Goal: Transaction & Acquisition: Purchase product/service

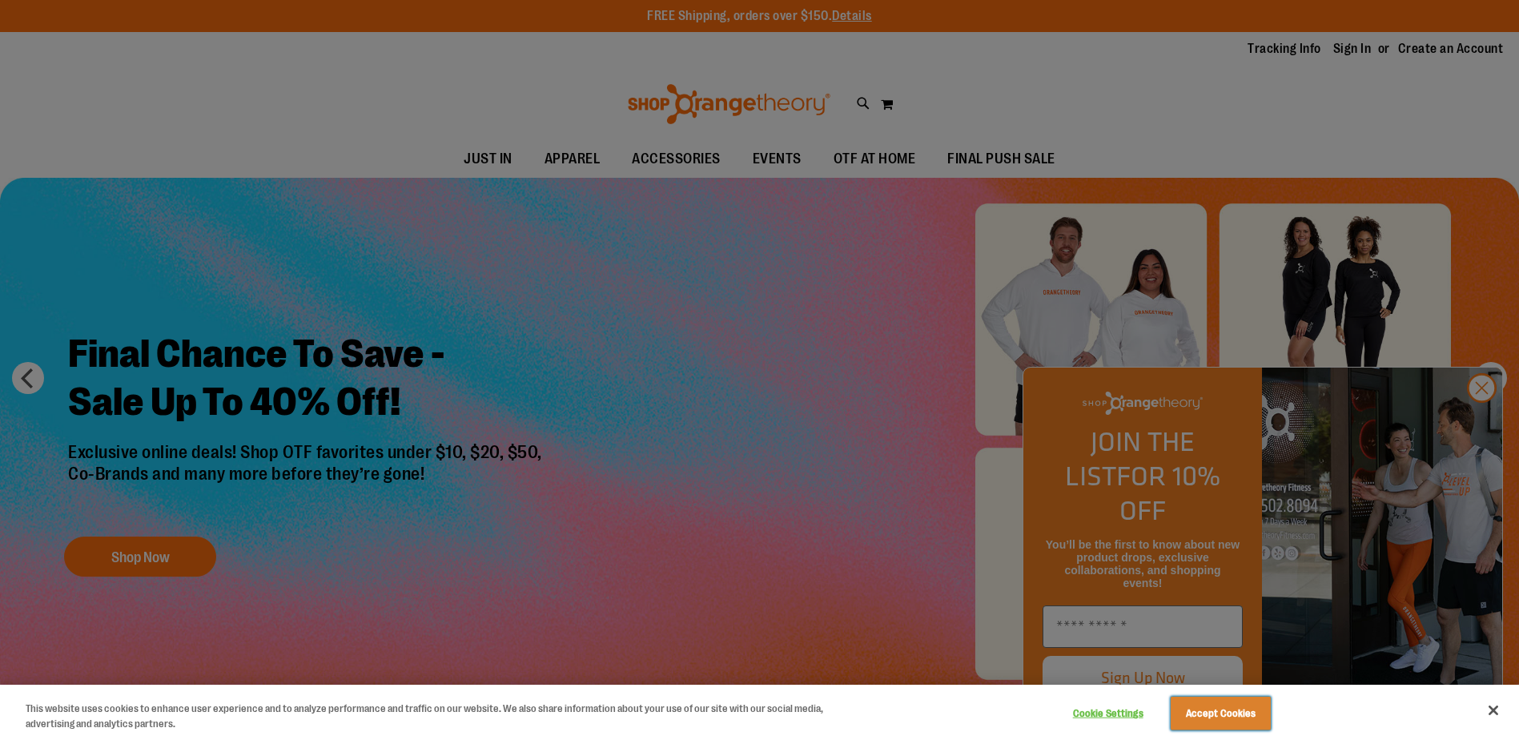
click at [1216, 712] on button "Accept Cookies" at bounding box center [1220, 713] width 100 height 34
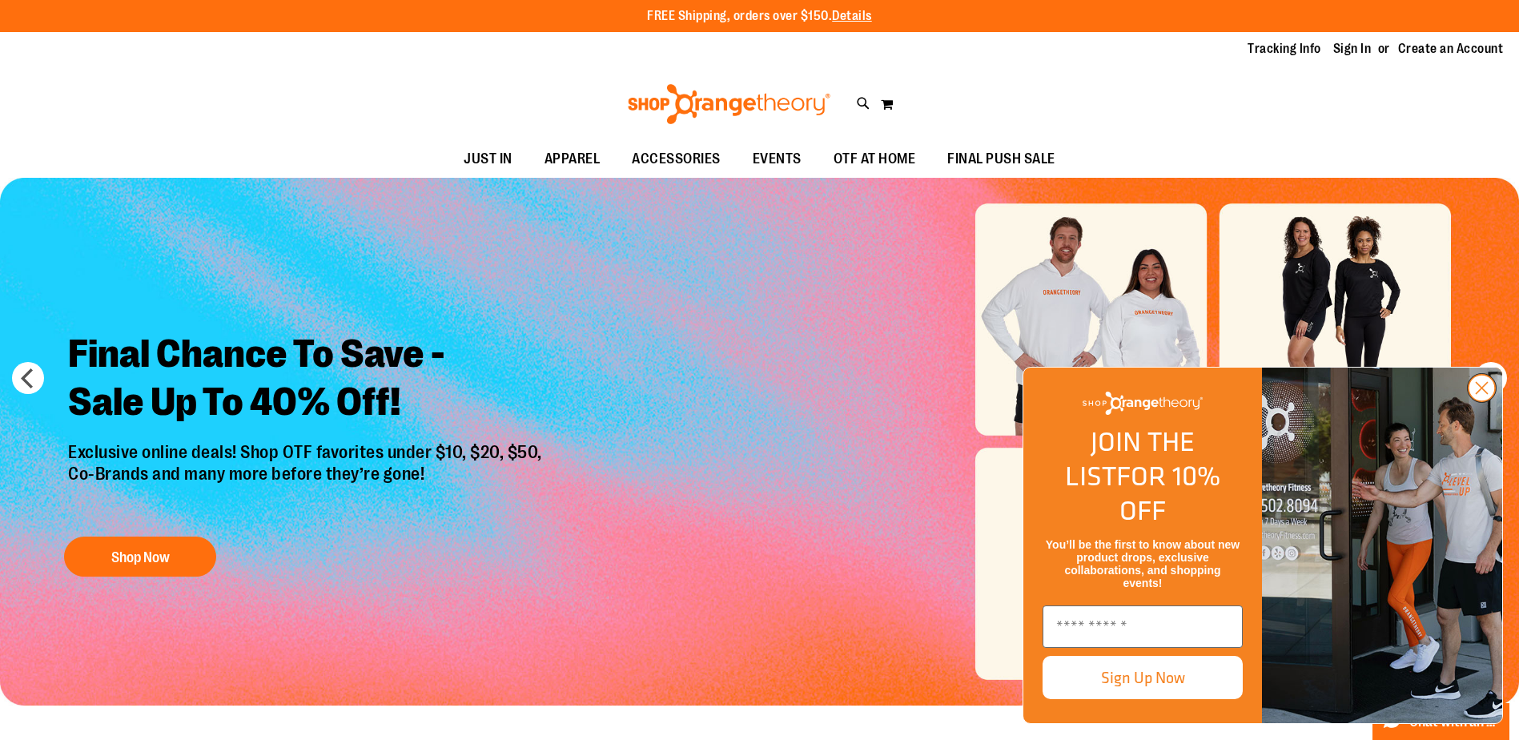
click at [1477, 394] on icon "Close dialog" at bounding box center [1481, 388] width 11 height 11
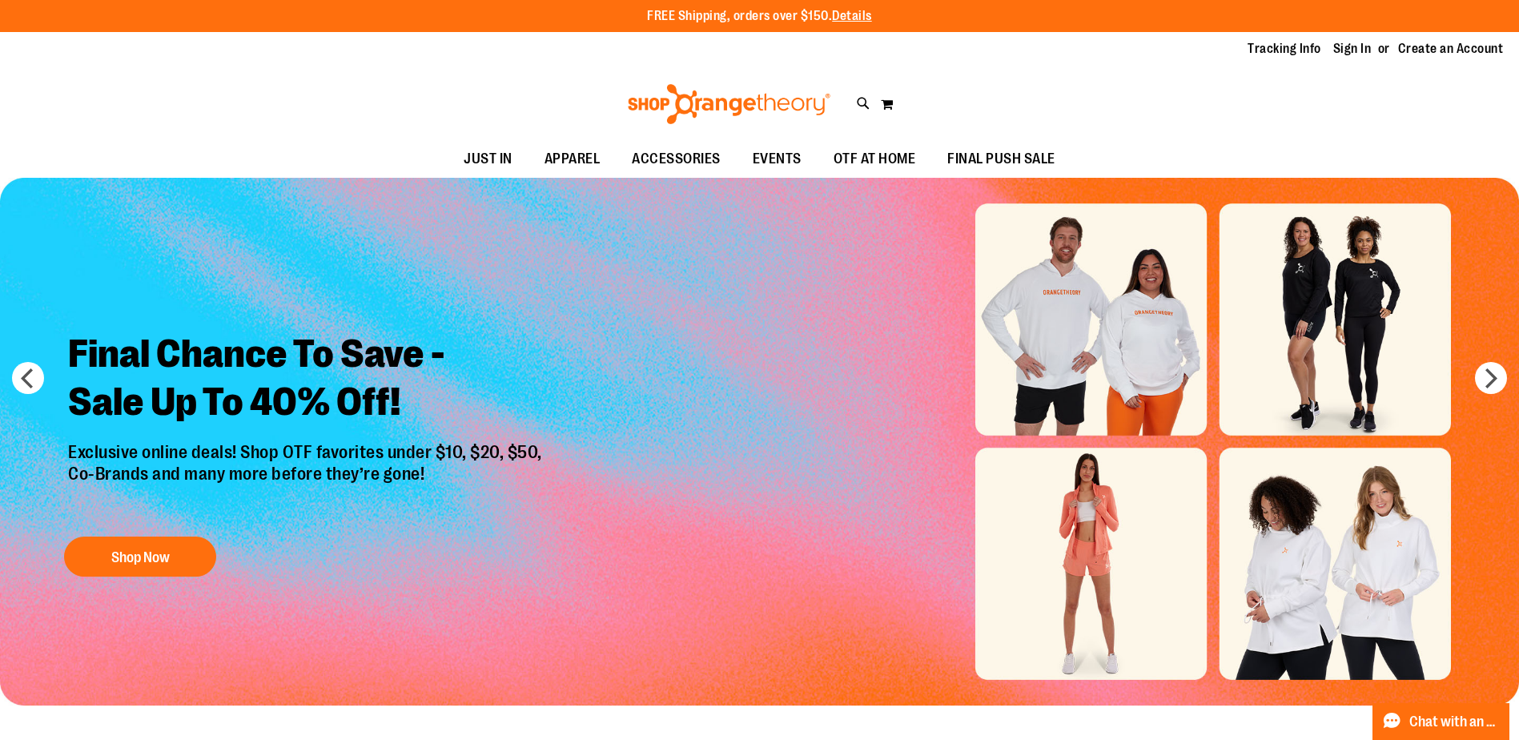
click at [144, 528] on div "Final Chance To Save - Sale Up To 40% Off! Exclusive online deals! Shop OTF fav…" at bounding box center [307, 451] width 502 height 267
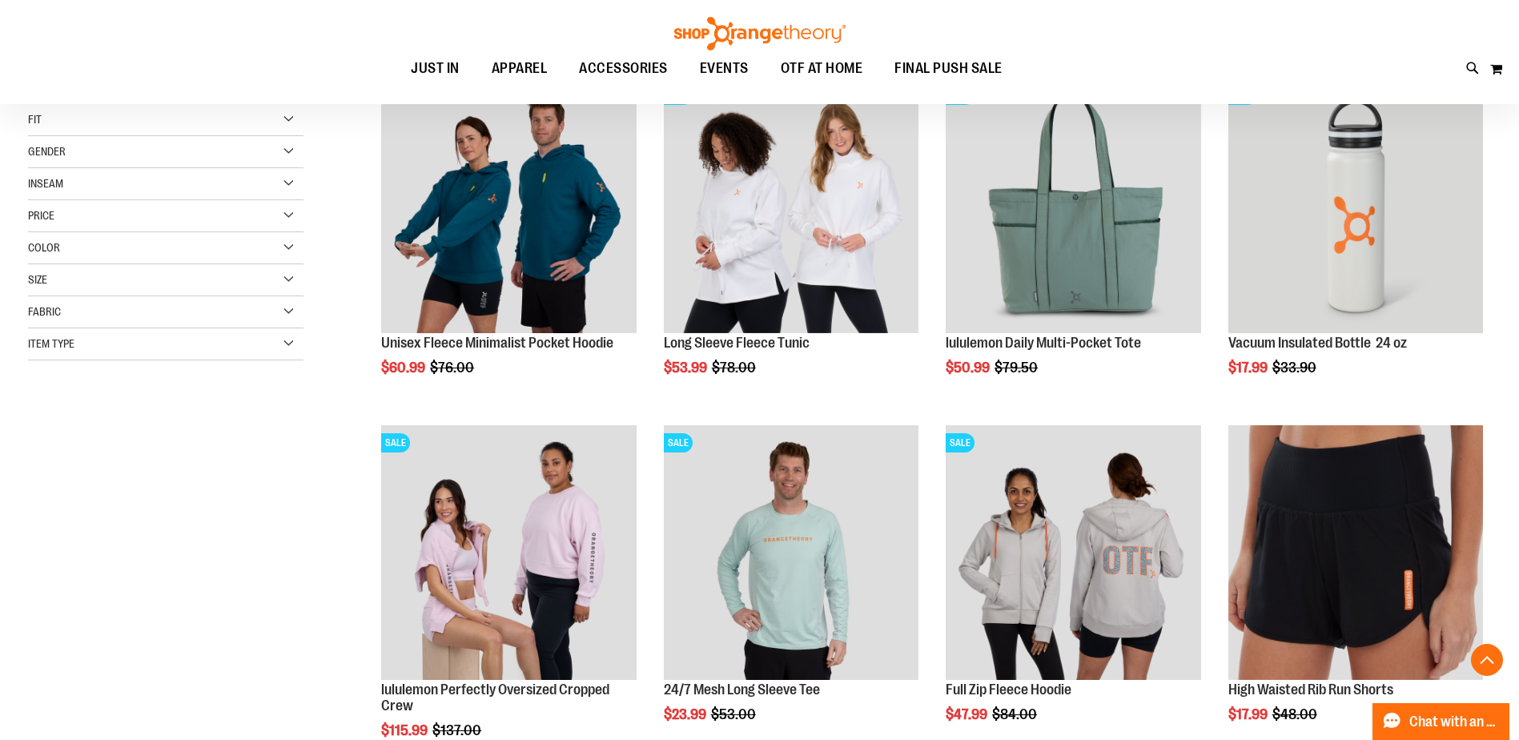
scroll to position [399, 0]
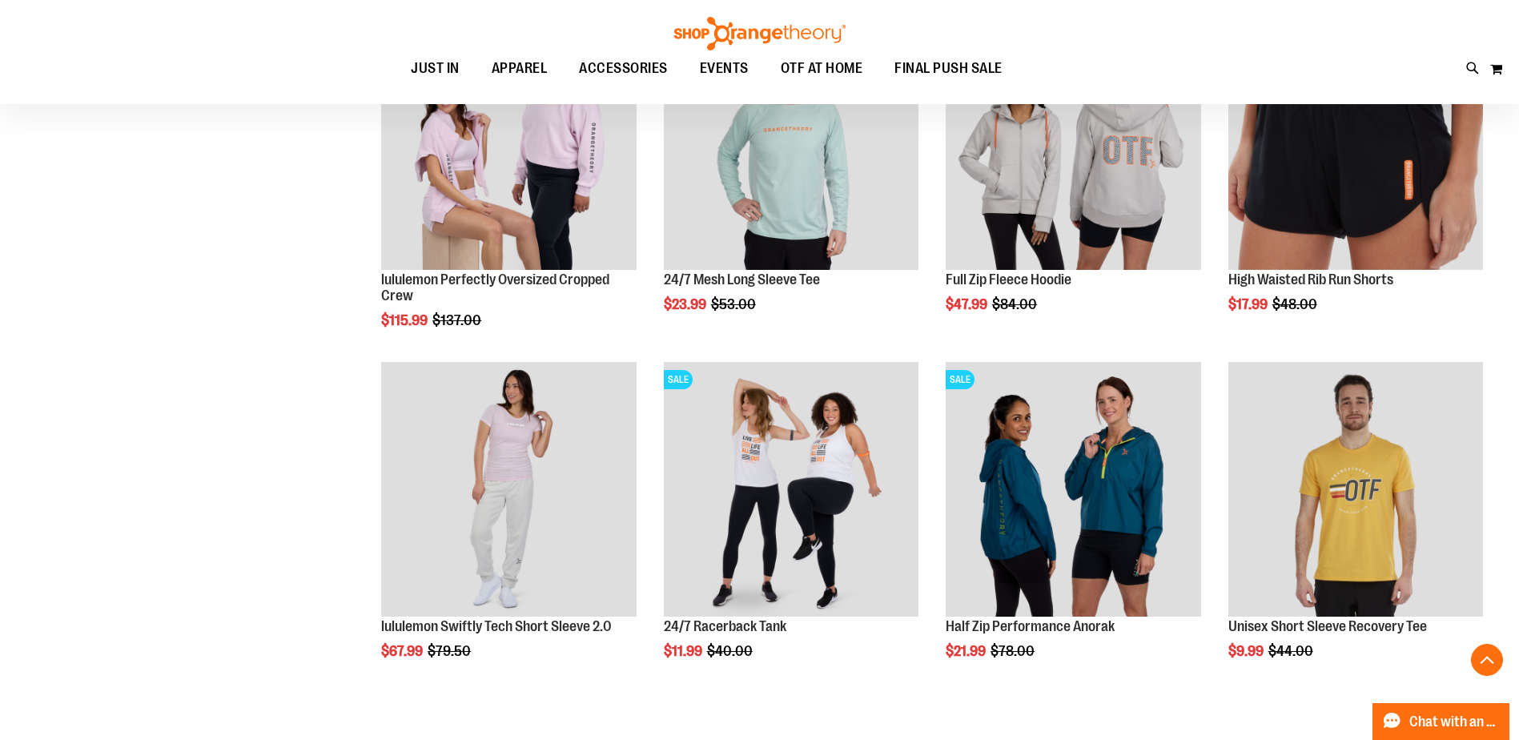
scroll to position [800, 0]
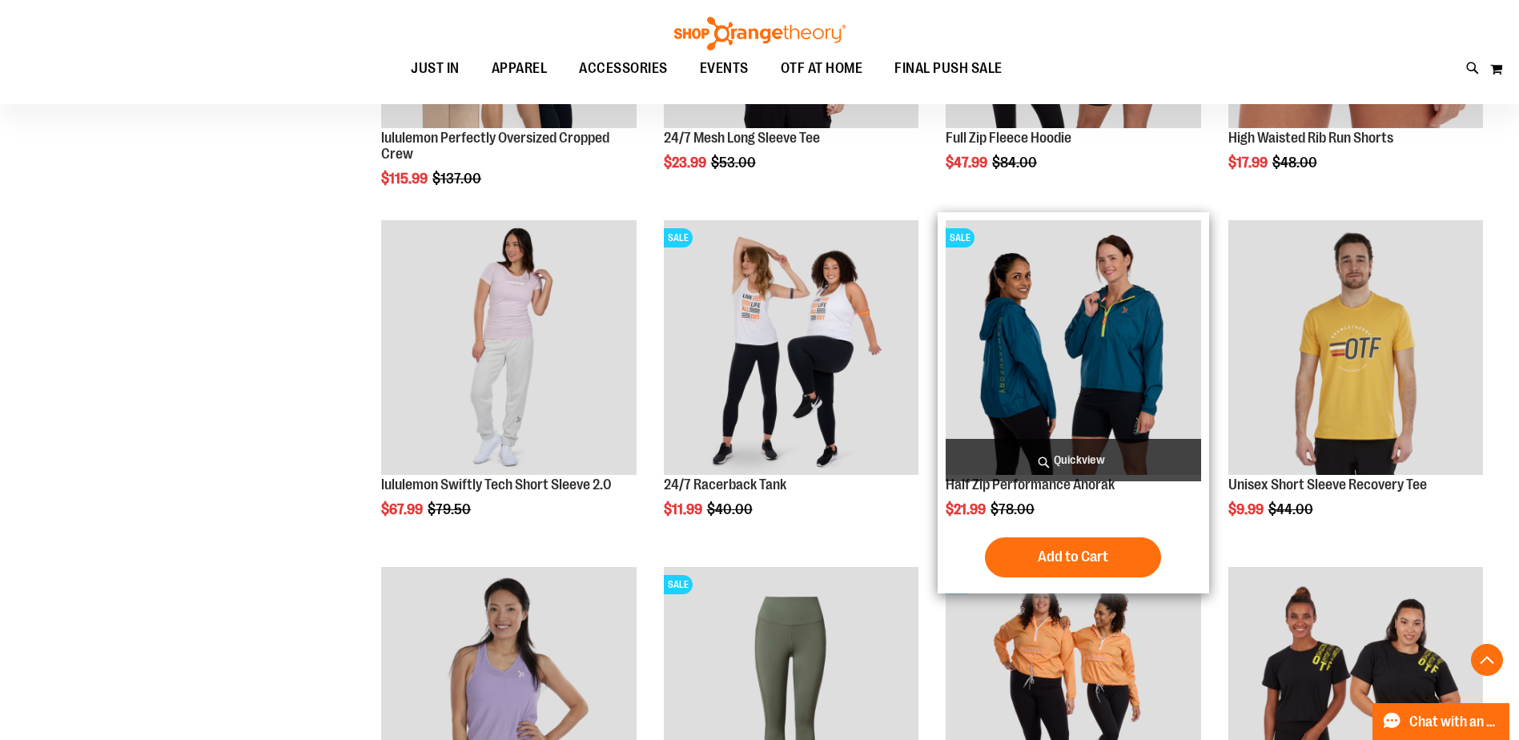
click at [1052, 335] on img "product" at bounding box center [1072, 347] width 255 height 255
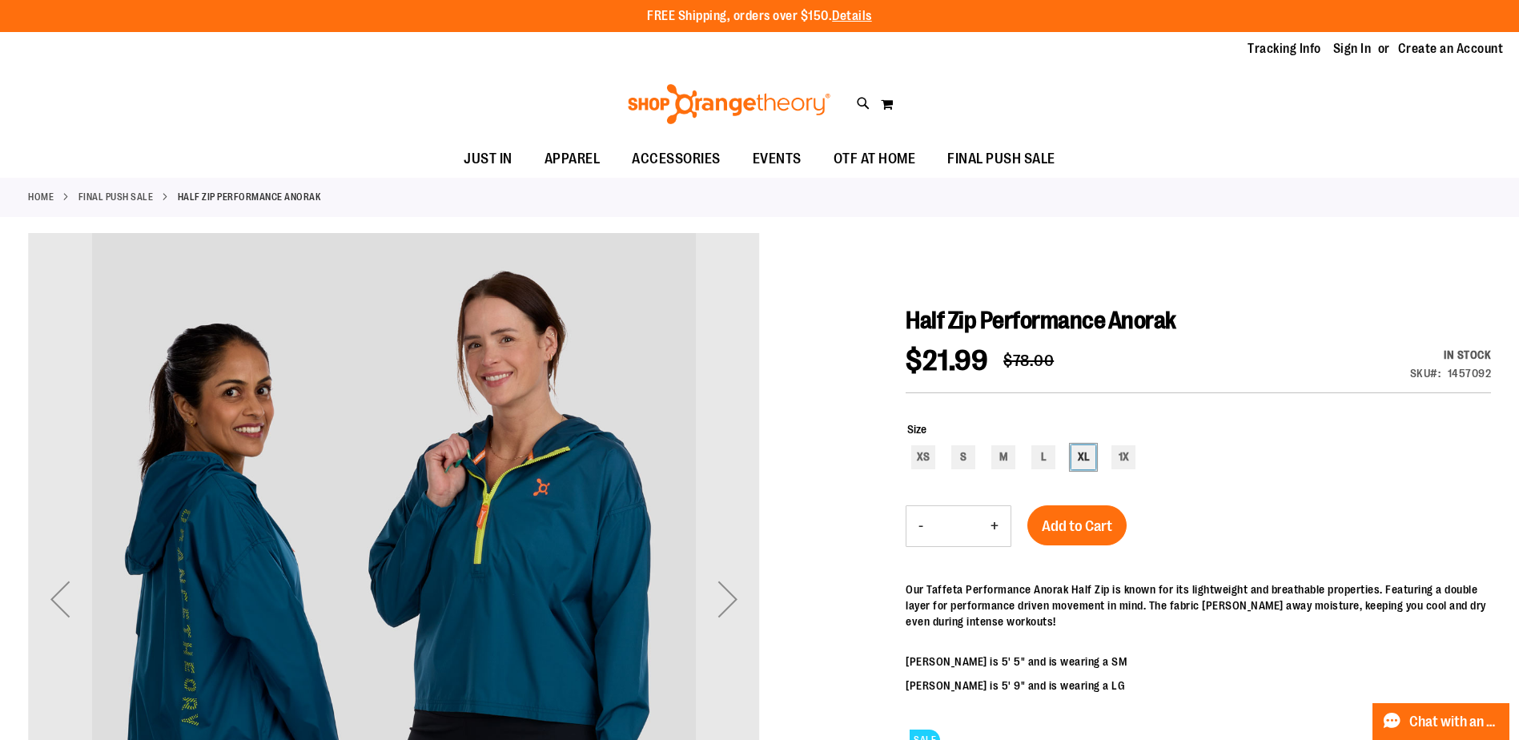
click at [1086, 458] on div "XL" at bounding box center [1083, 457] width 24 height 24
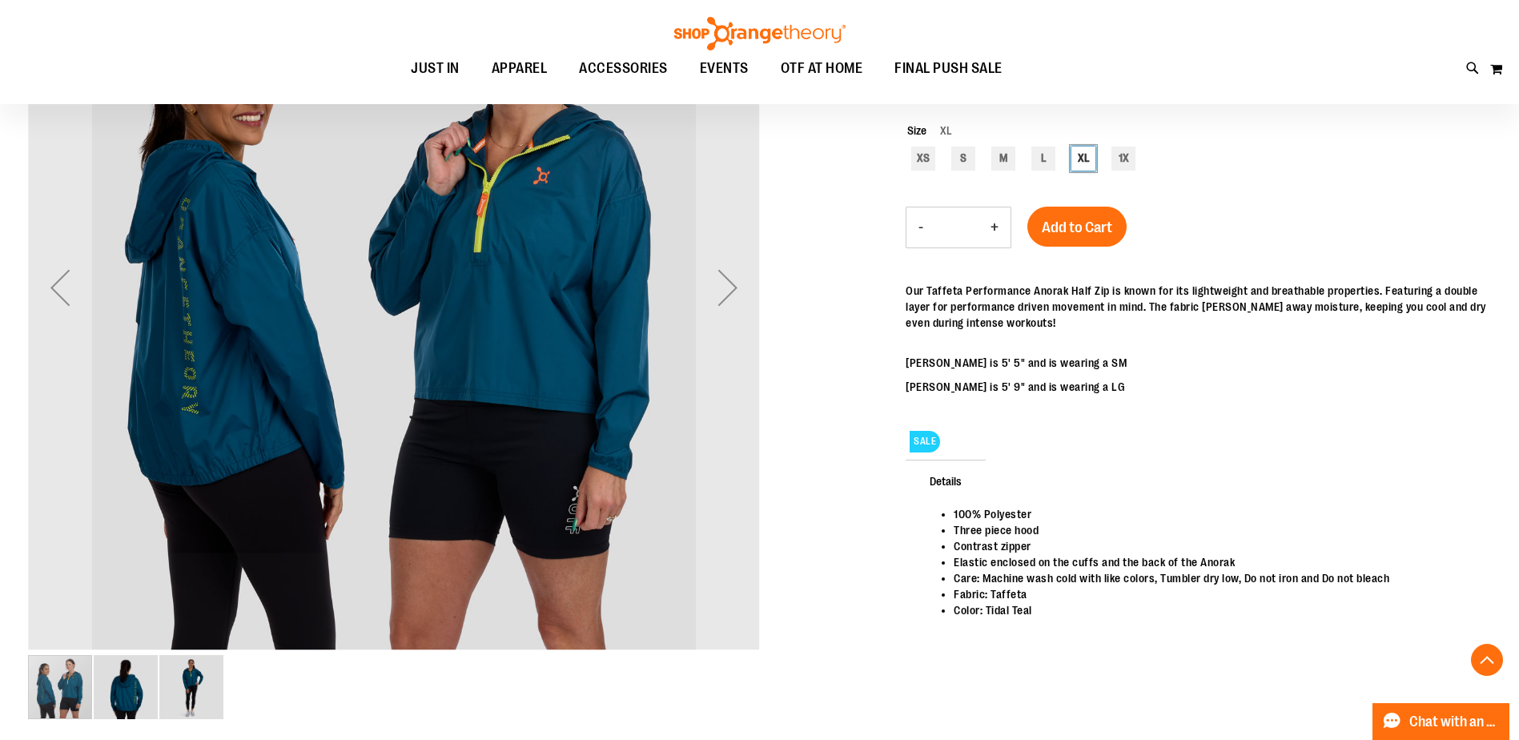
scroll to position [319, 0]
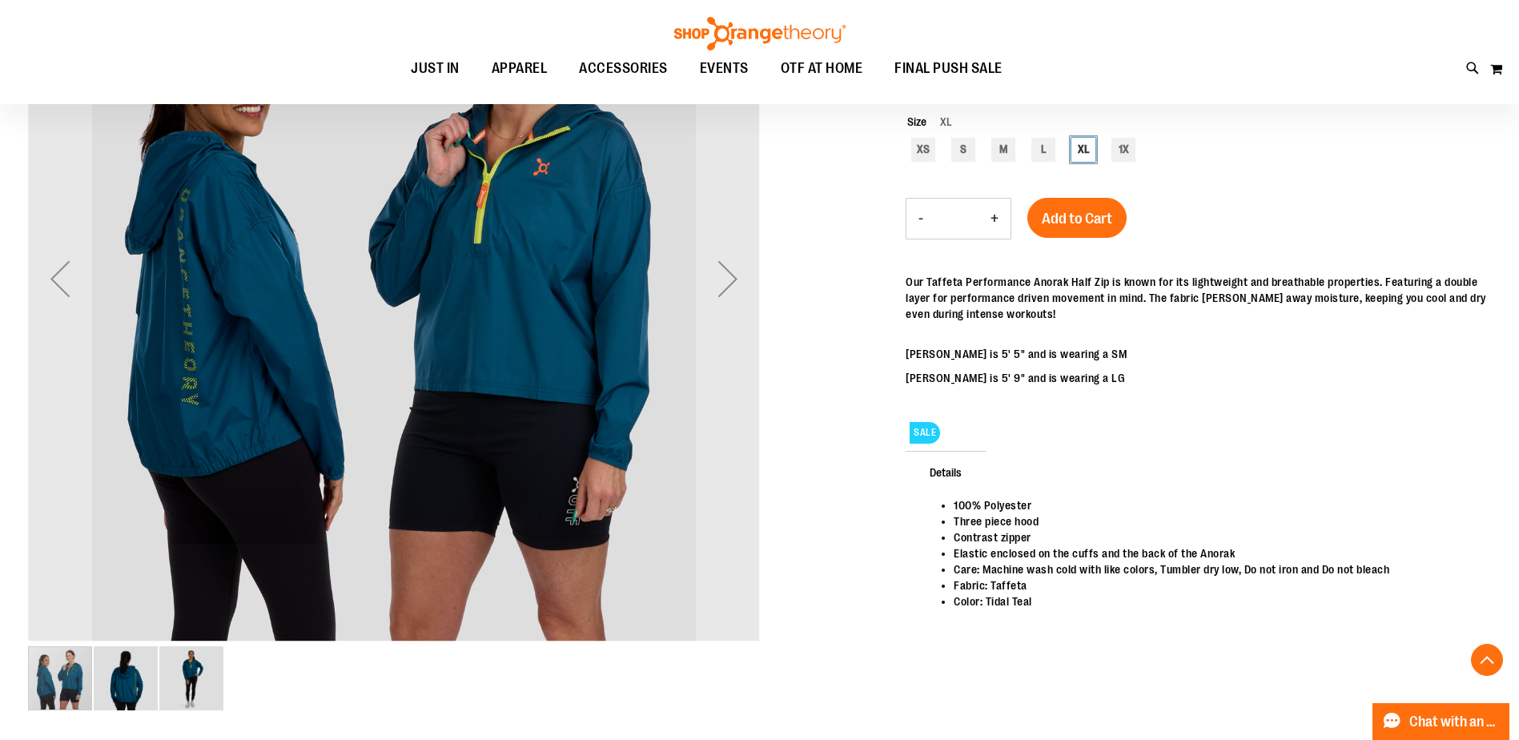
click at [124, 683] on img "image 2 of 3" at bounding box center [126, 678] width 64 height 64
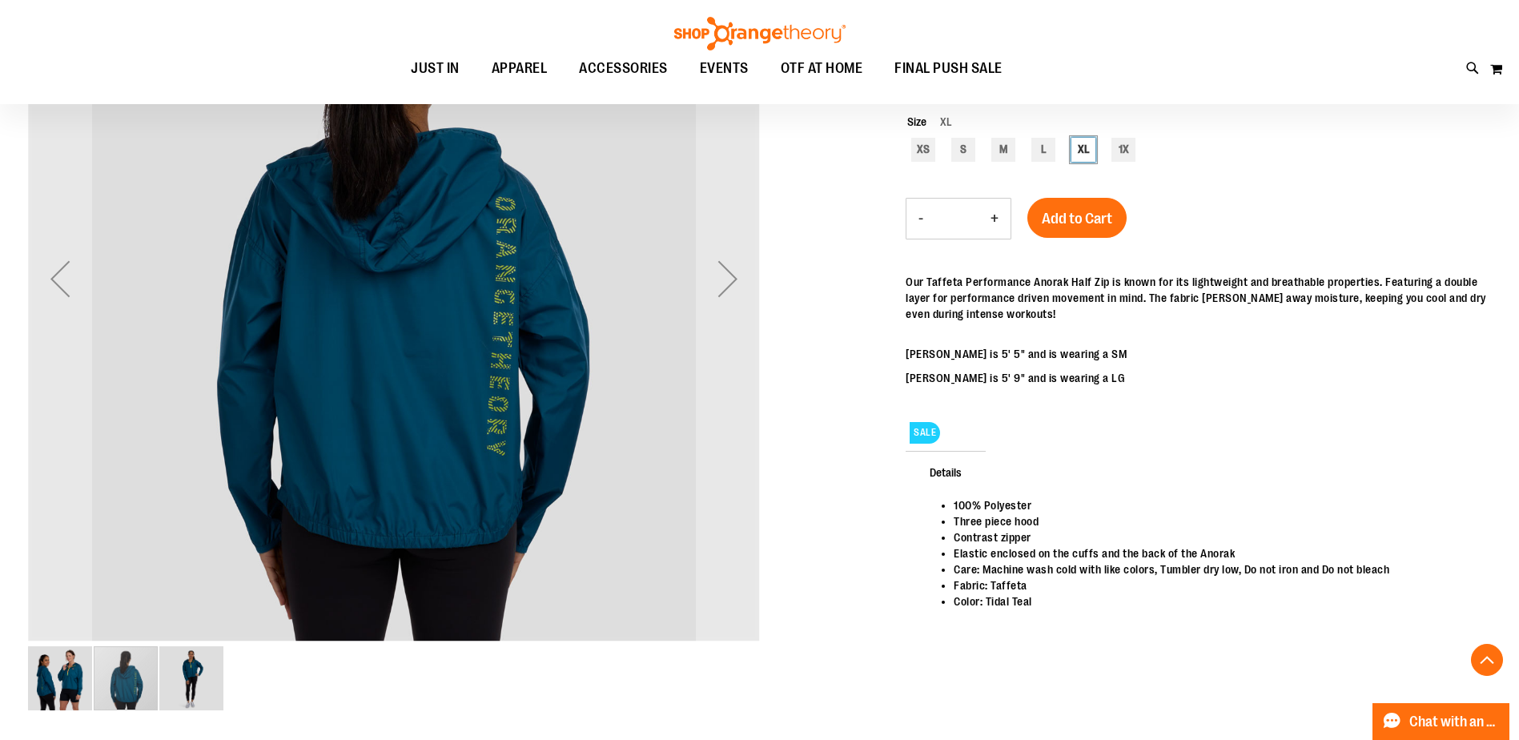
click at [187, 677] on img "image 3 of 3" at bounding box center [191, 678] width 64 height 64
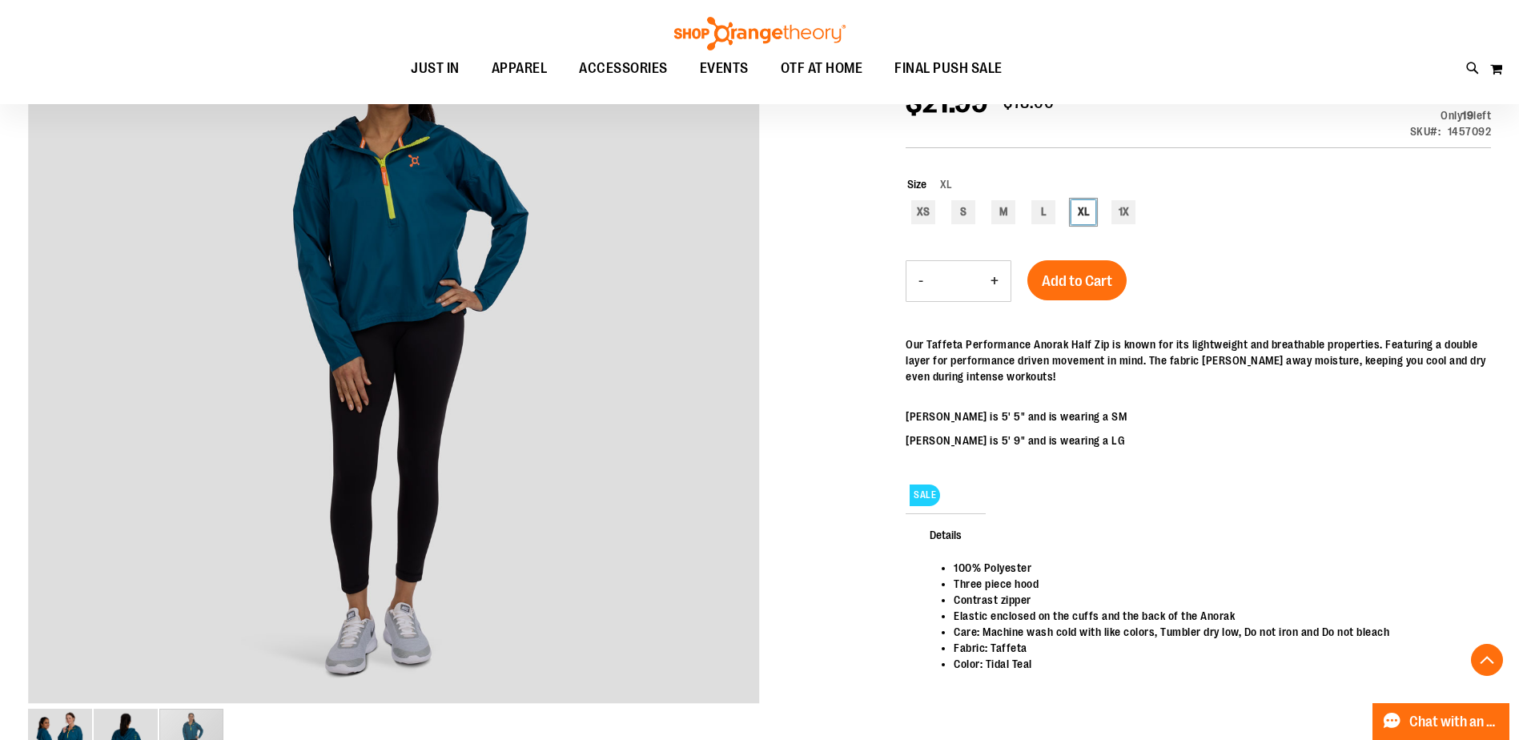
scroll to position [239, 0]
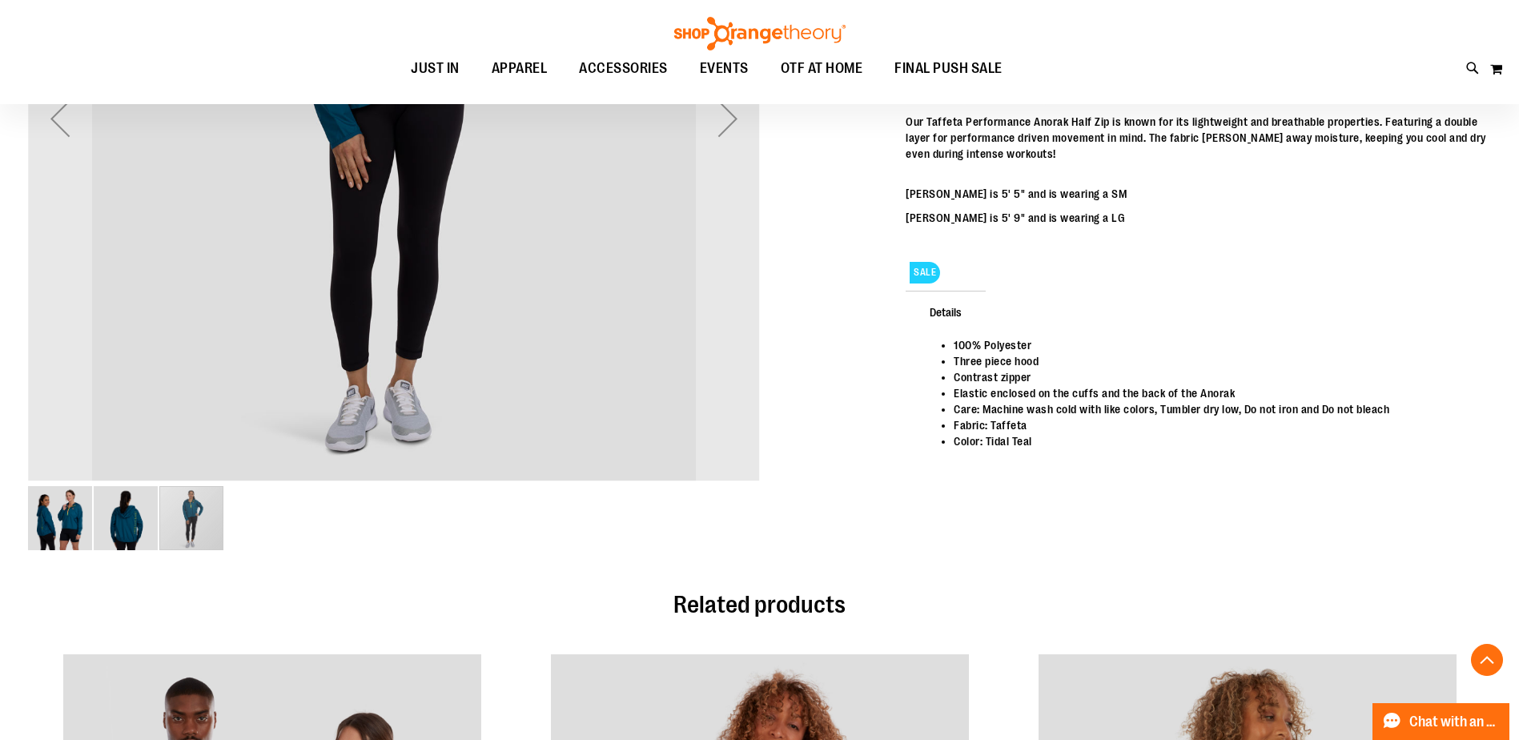
click at [72, 528] on img "image 1 of 3" at bounding box center [60, 518] width 64 height 64
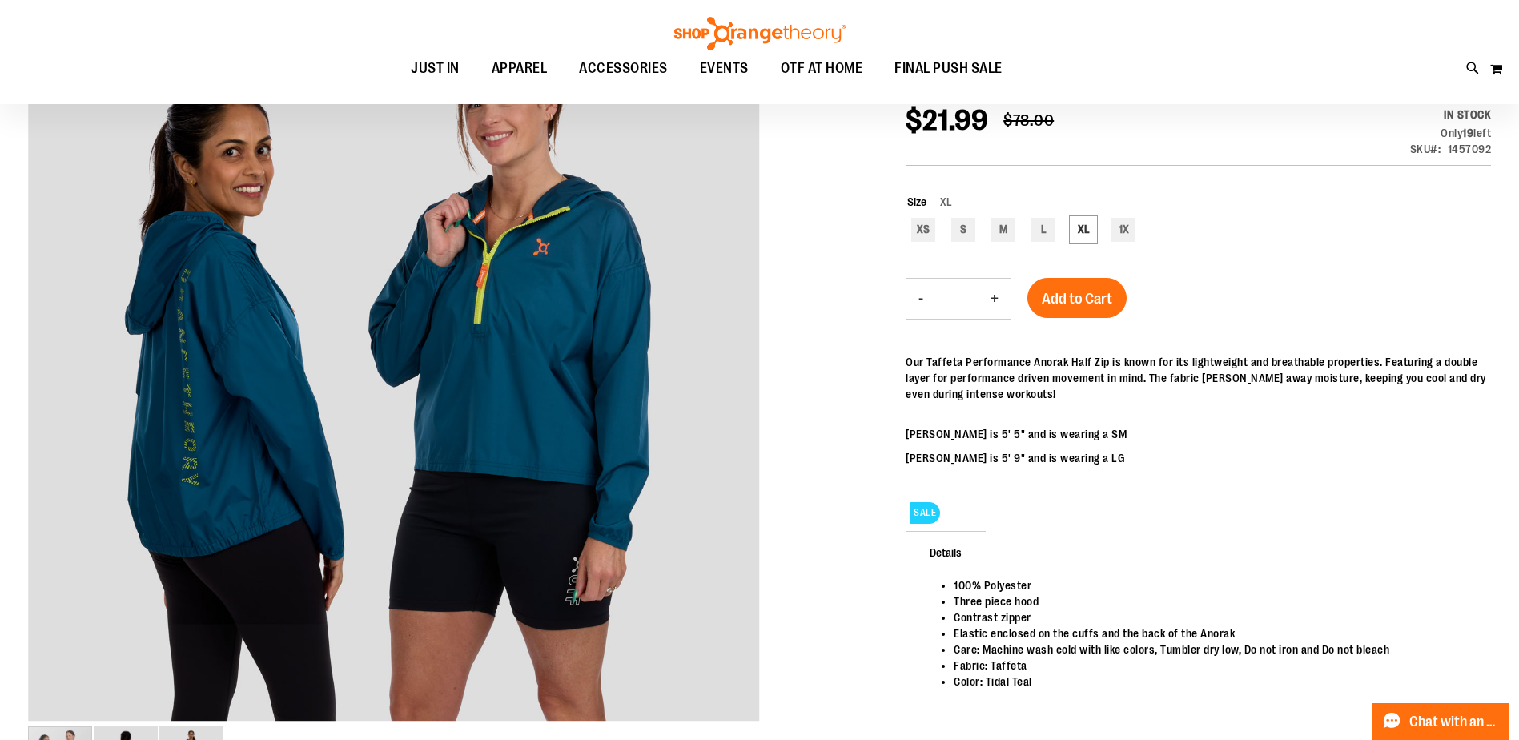
click at [944, 549] on span "Details" at bounding box center [945, 552] width 80 height 42
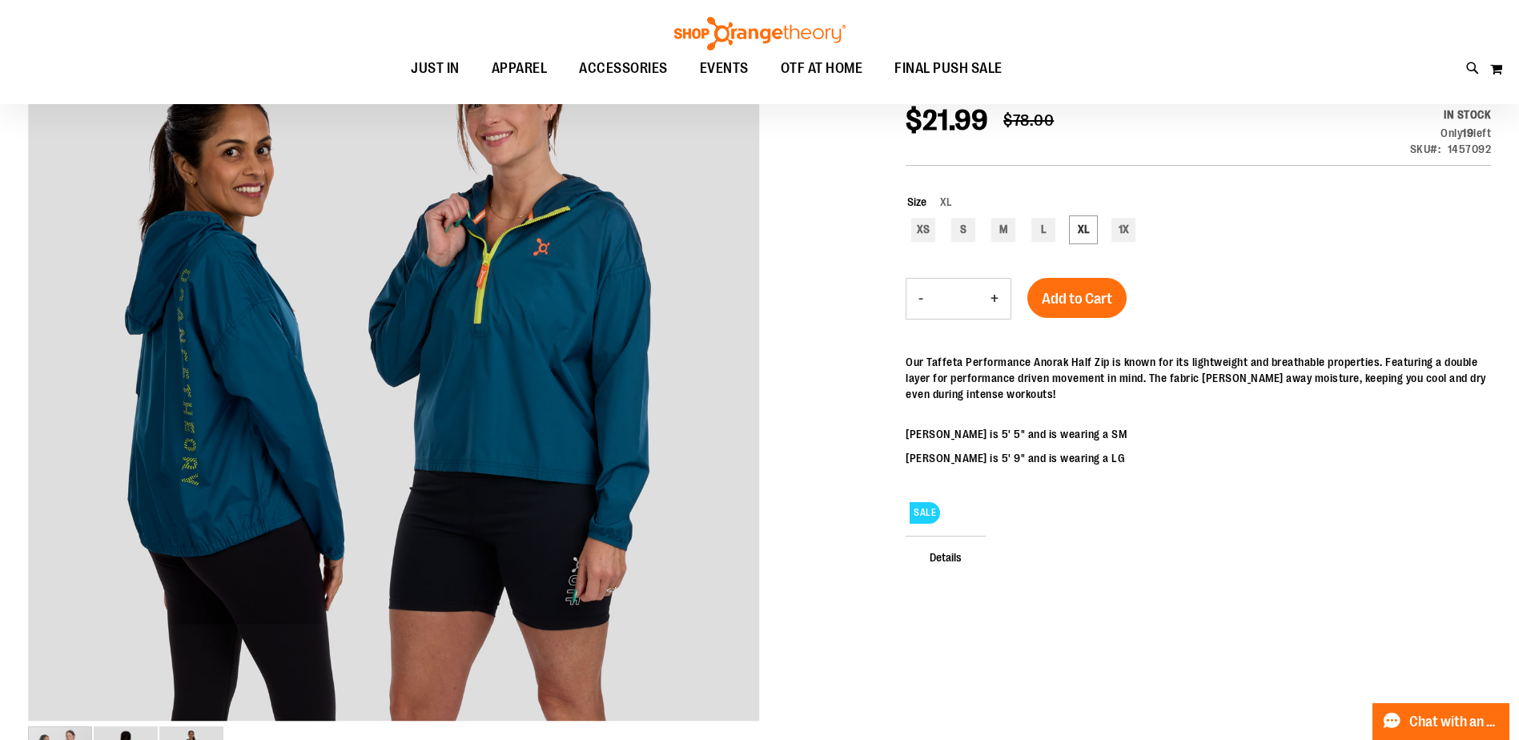
click at [947, 552] on span "Details" at bounding box center [945, 557] width 80 height 42
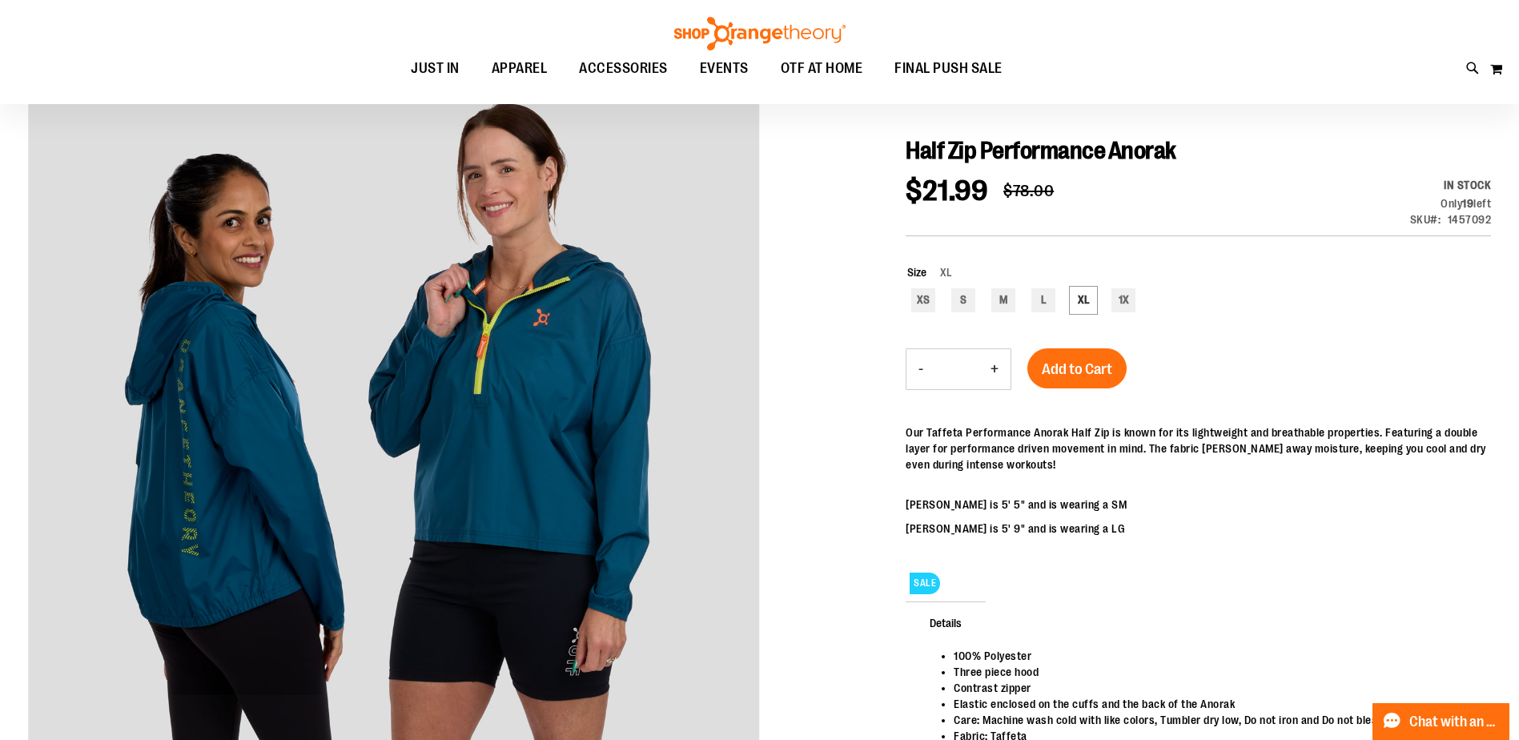
scroll to position [0, 0]
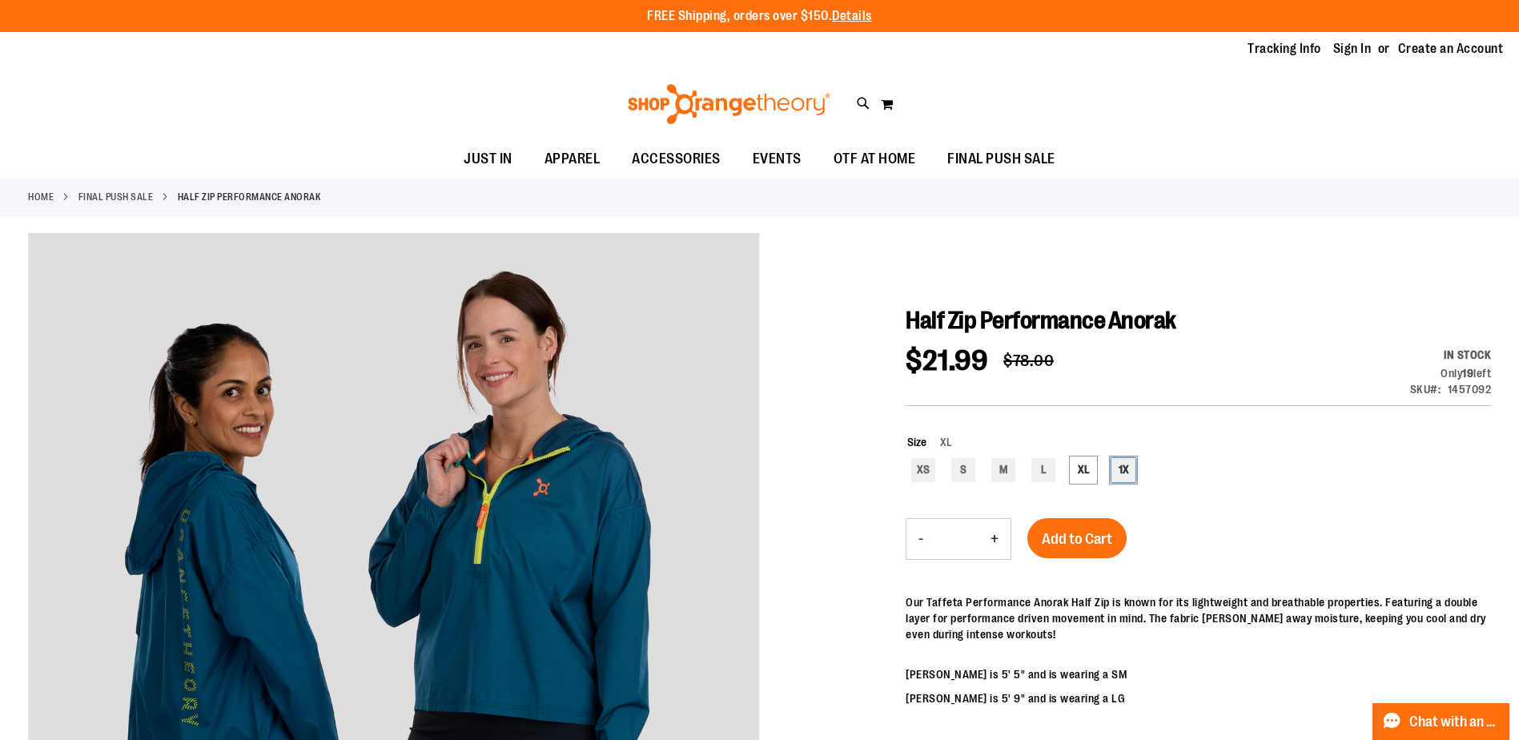
click at [1123, 480] on div "1X" at bounding box center [1123, 470] width 24 height 24
type input "***"
click at [1097, 544] on span "Add to Cart" at bounding box center [1076, 539] width 70 height 18
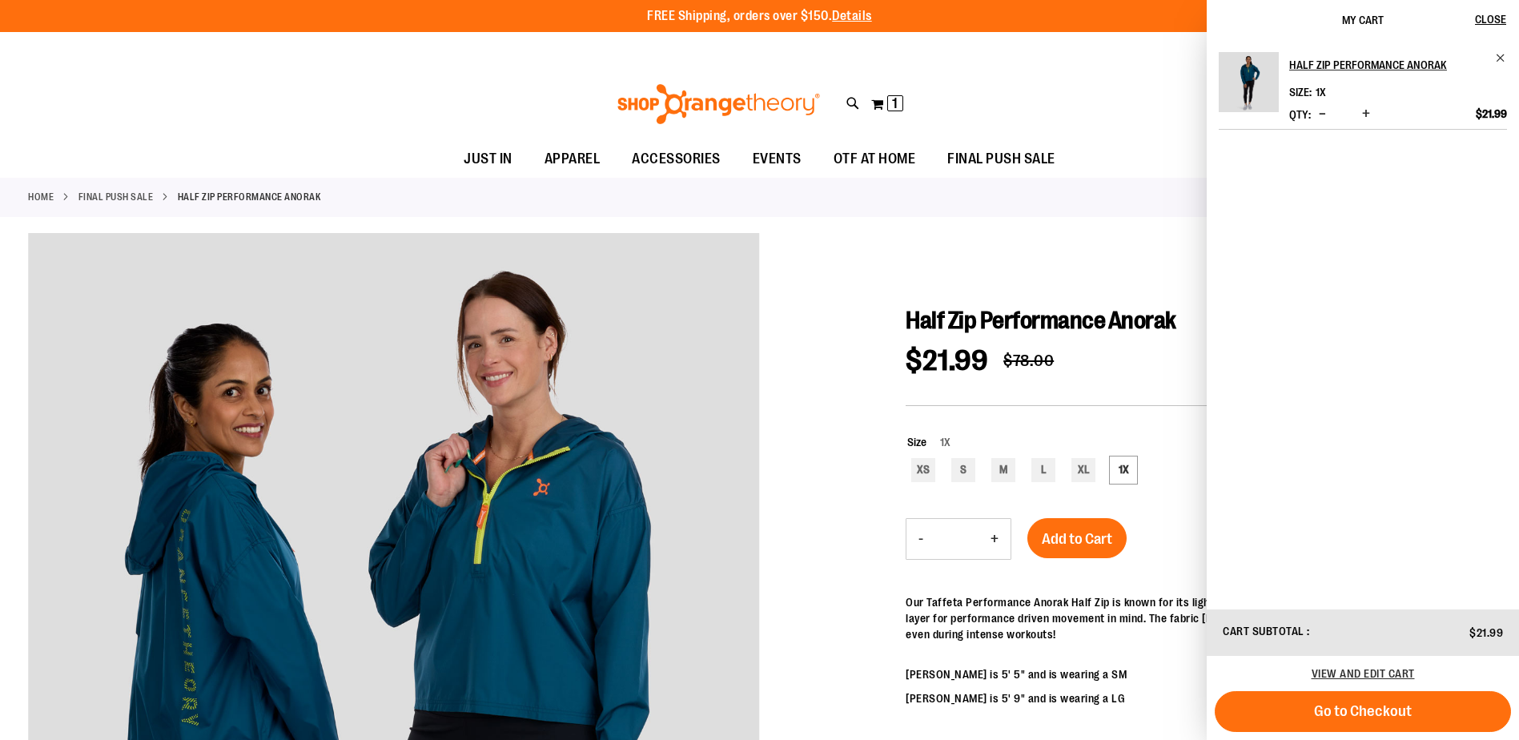
click at [111, 196] on link "FINAL PUSH SALE" at bounding box center [115, 197] width 75 height 14
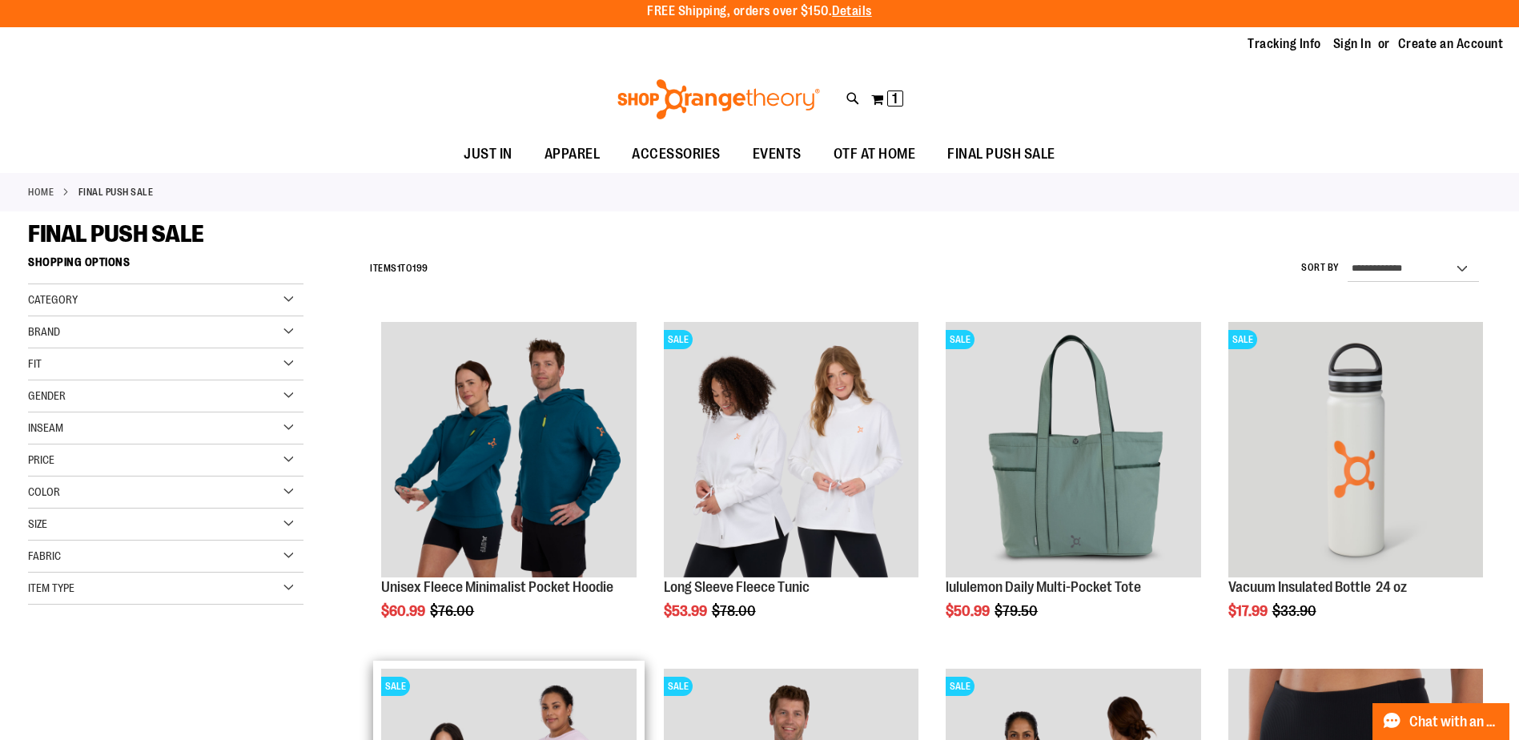
scroll to position [399, 0]
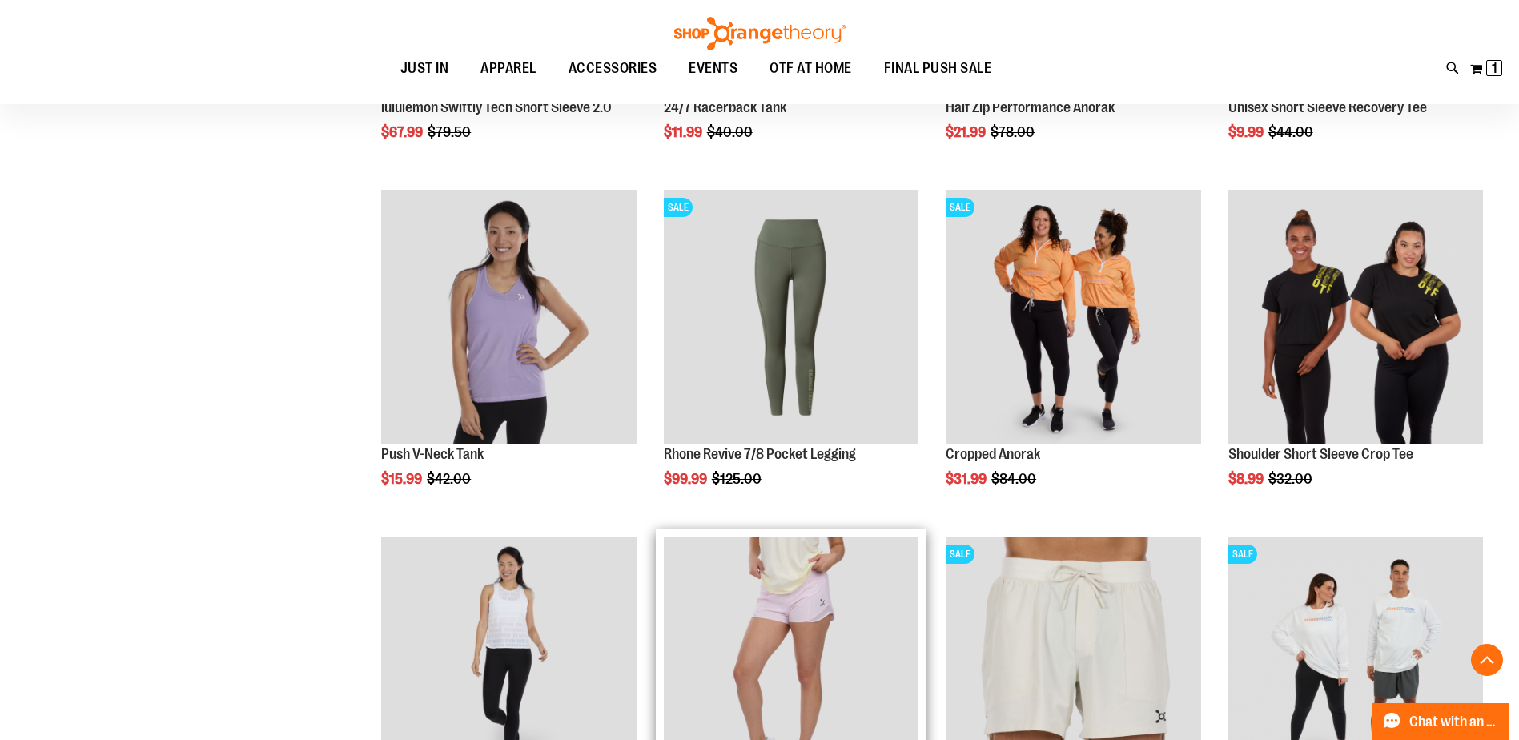
scroll to position [1200, 0]
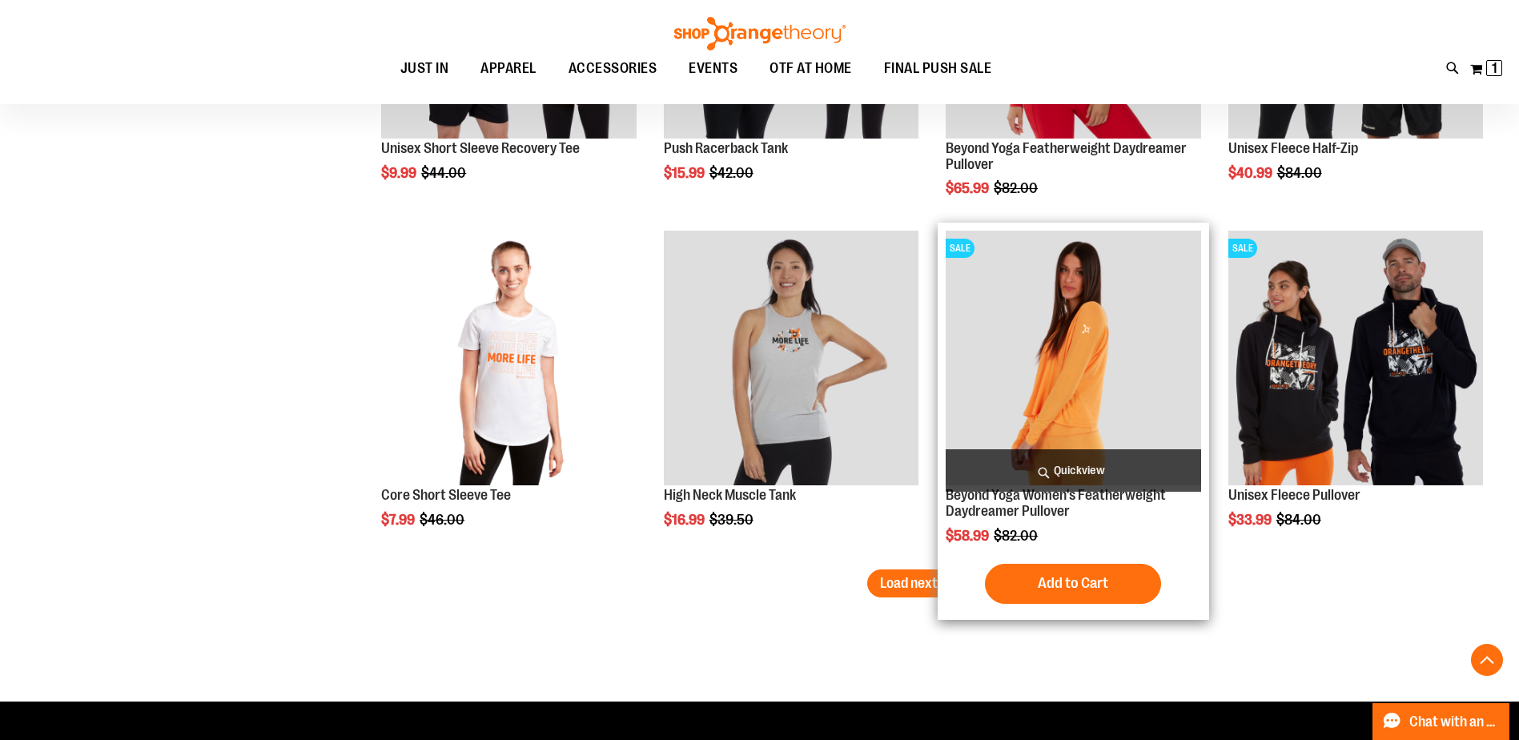
scroll to position [2721, 0]
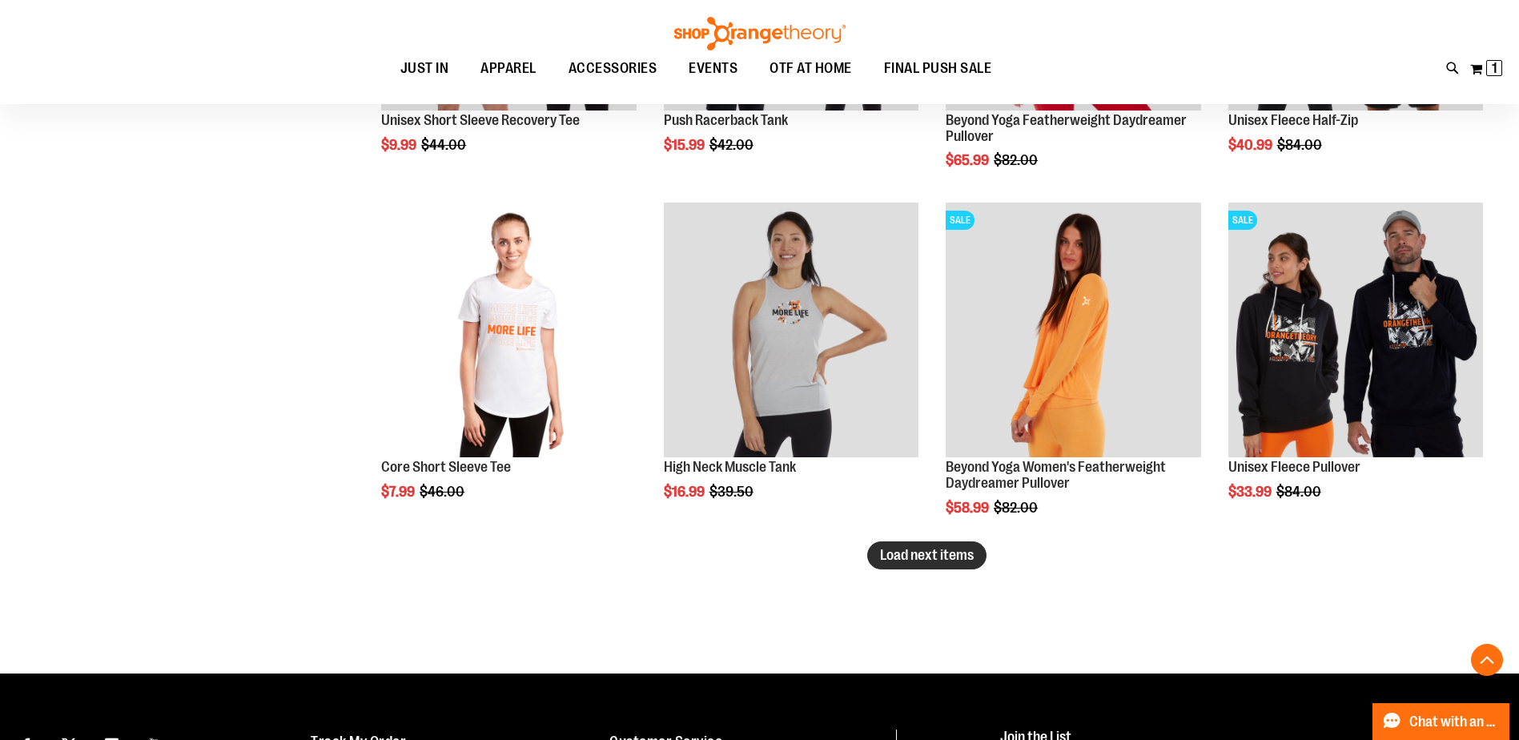
click at [909, 560] on span "Load next items" at bounding box center [927, 555] width 94 height 16
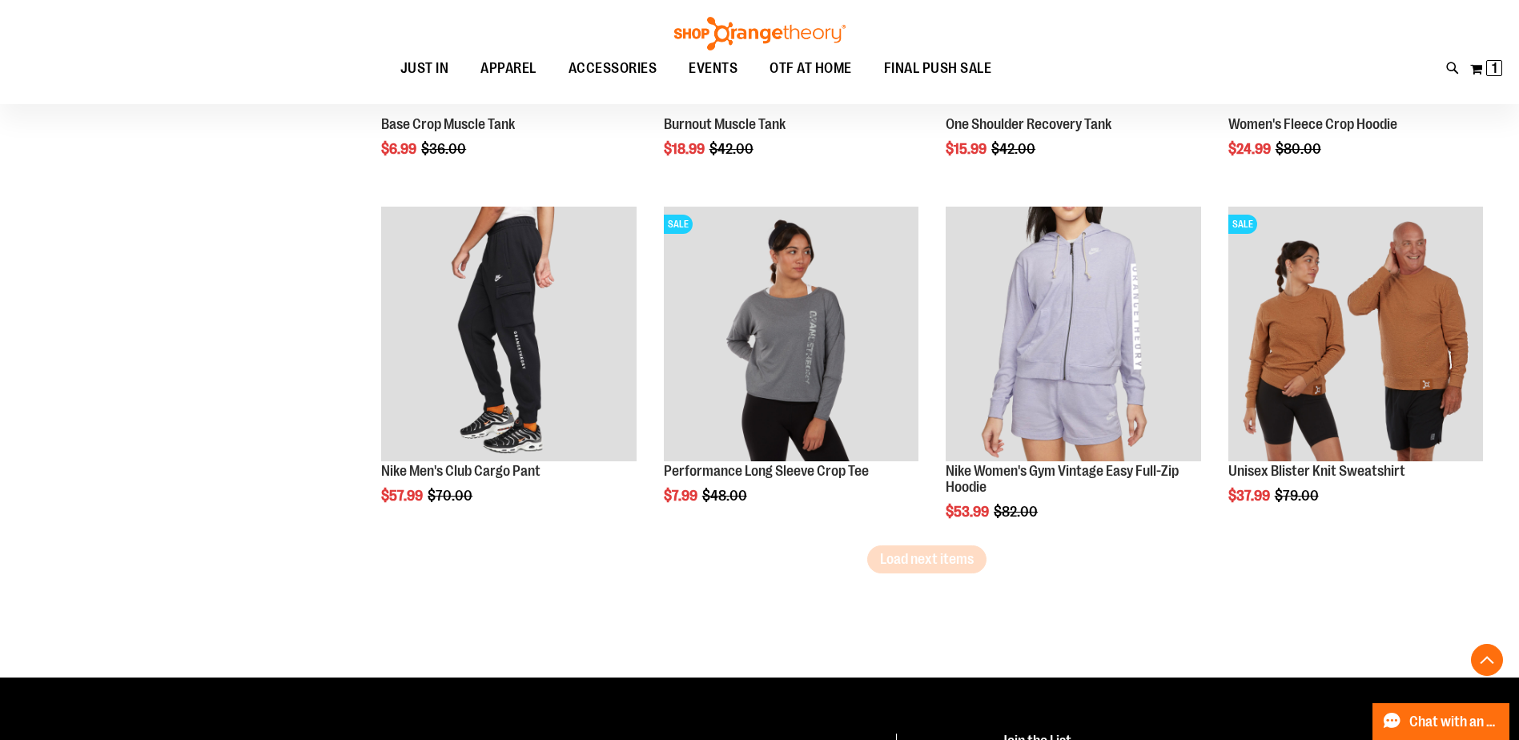
scroll to position [3758, 0]
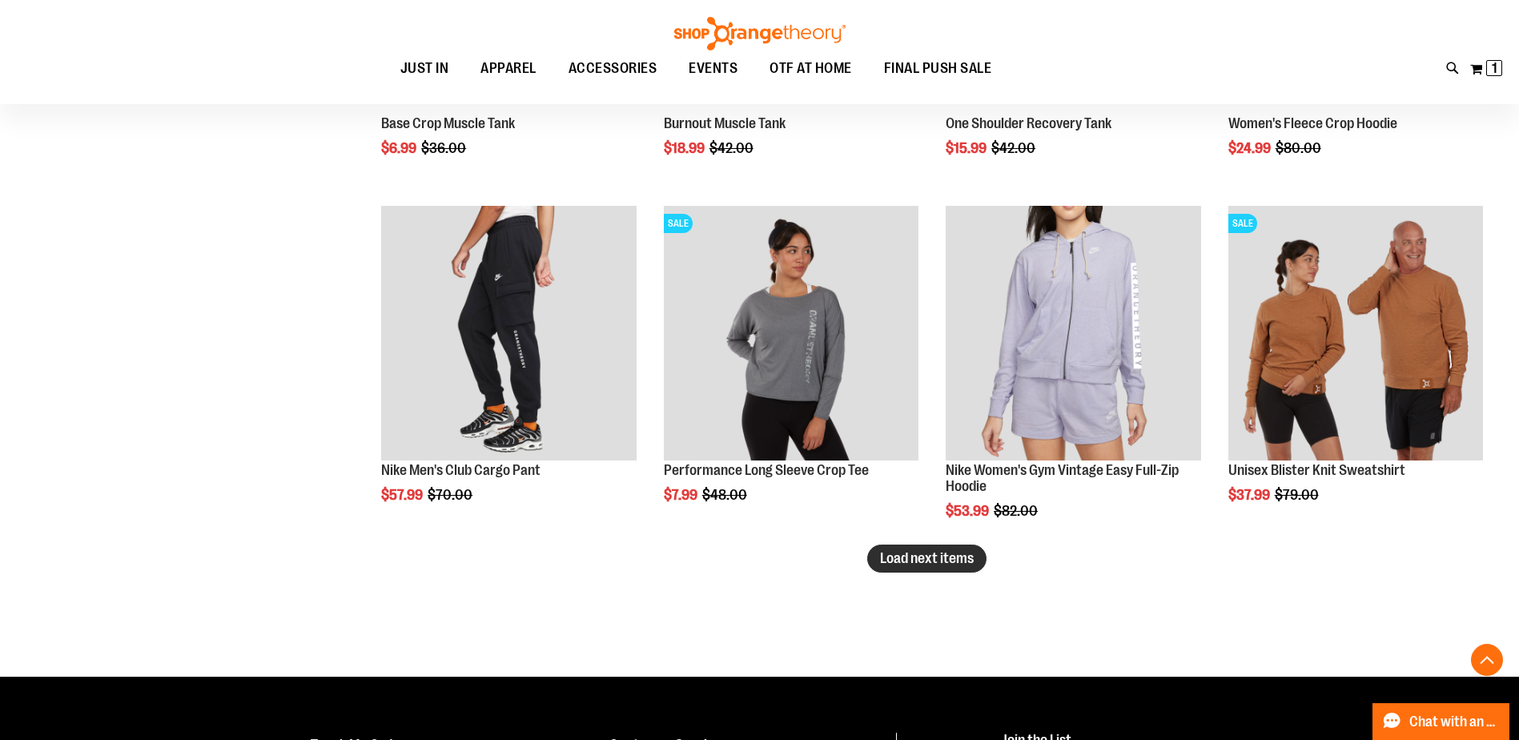
click at [953, 563] on span "Load next items" at bounding box center [927, 558] width 94 height 16
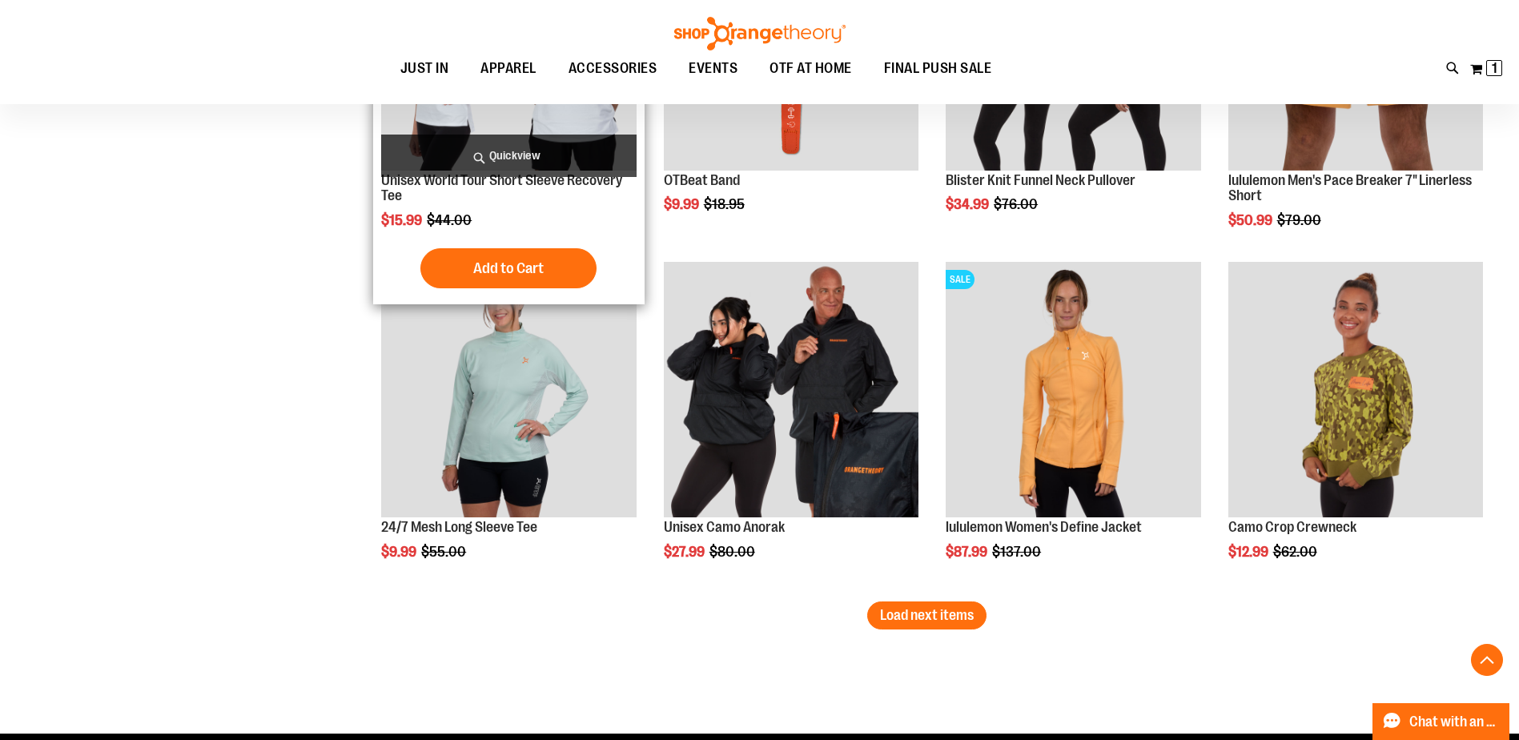
scroll to position [4798, 0]
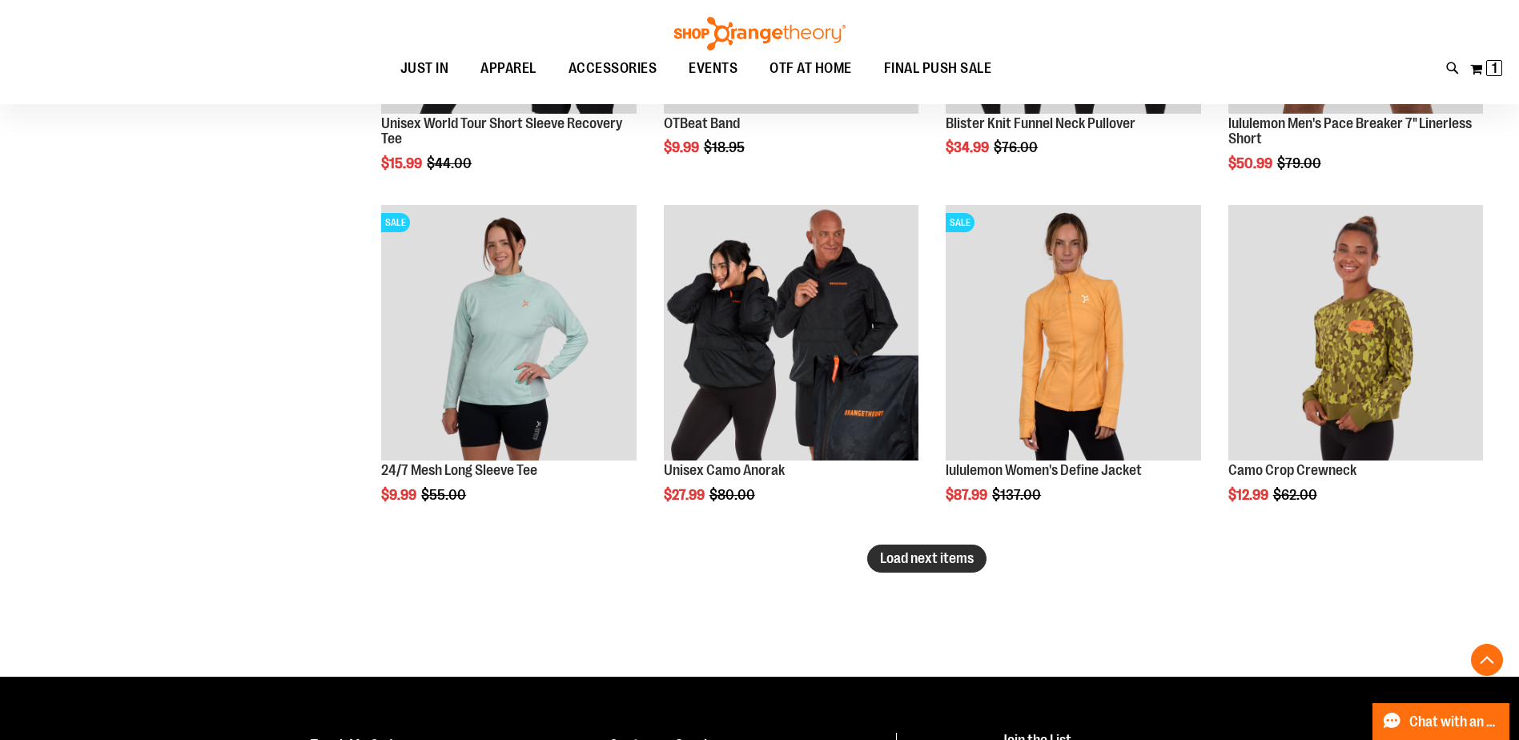
click at [965, 566] on button "Load next items" at bounding box center [926, 558] width 119 height 28
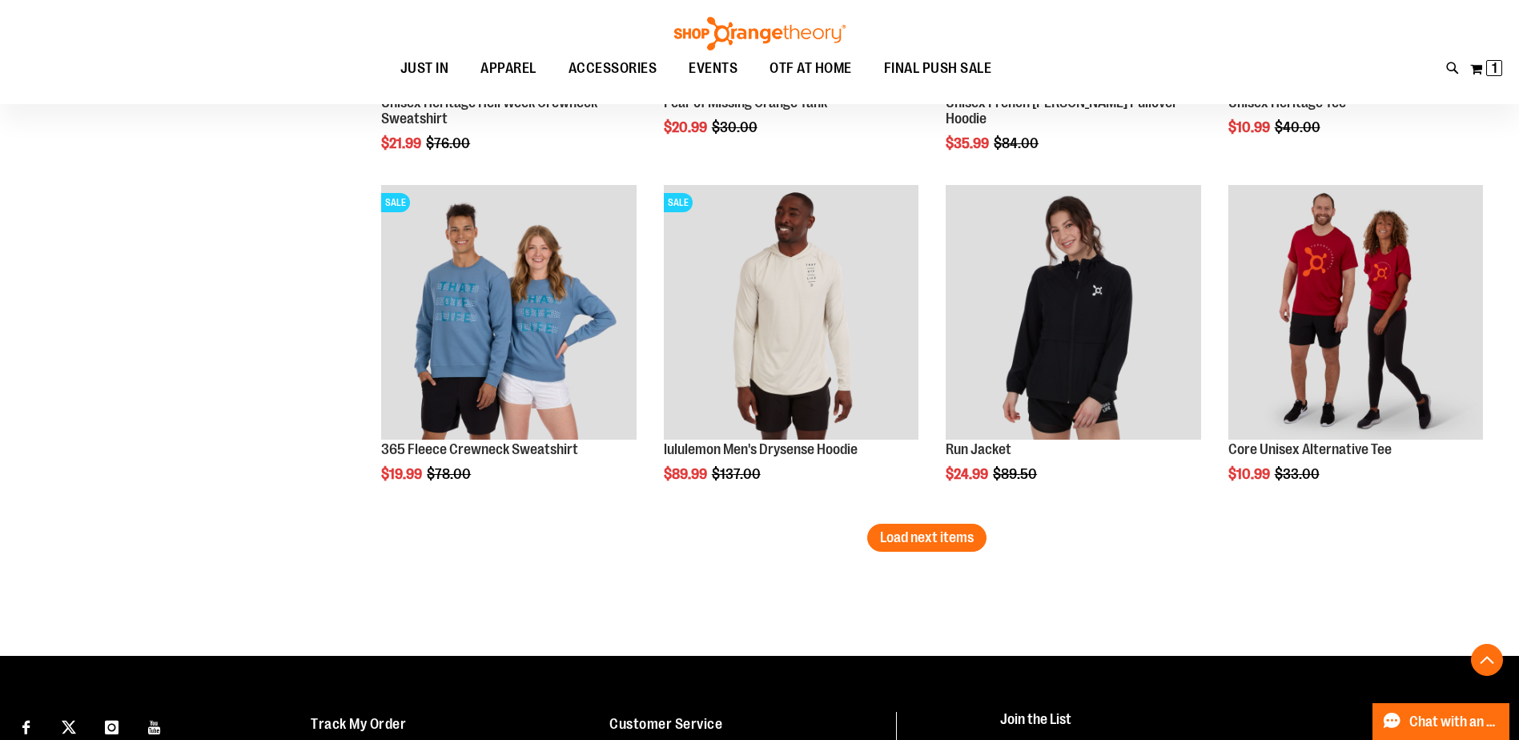
scroll to position [5998, 0]
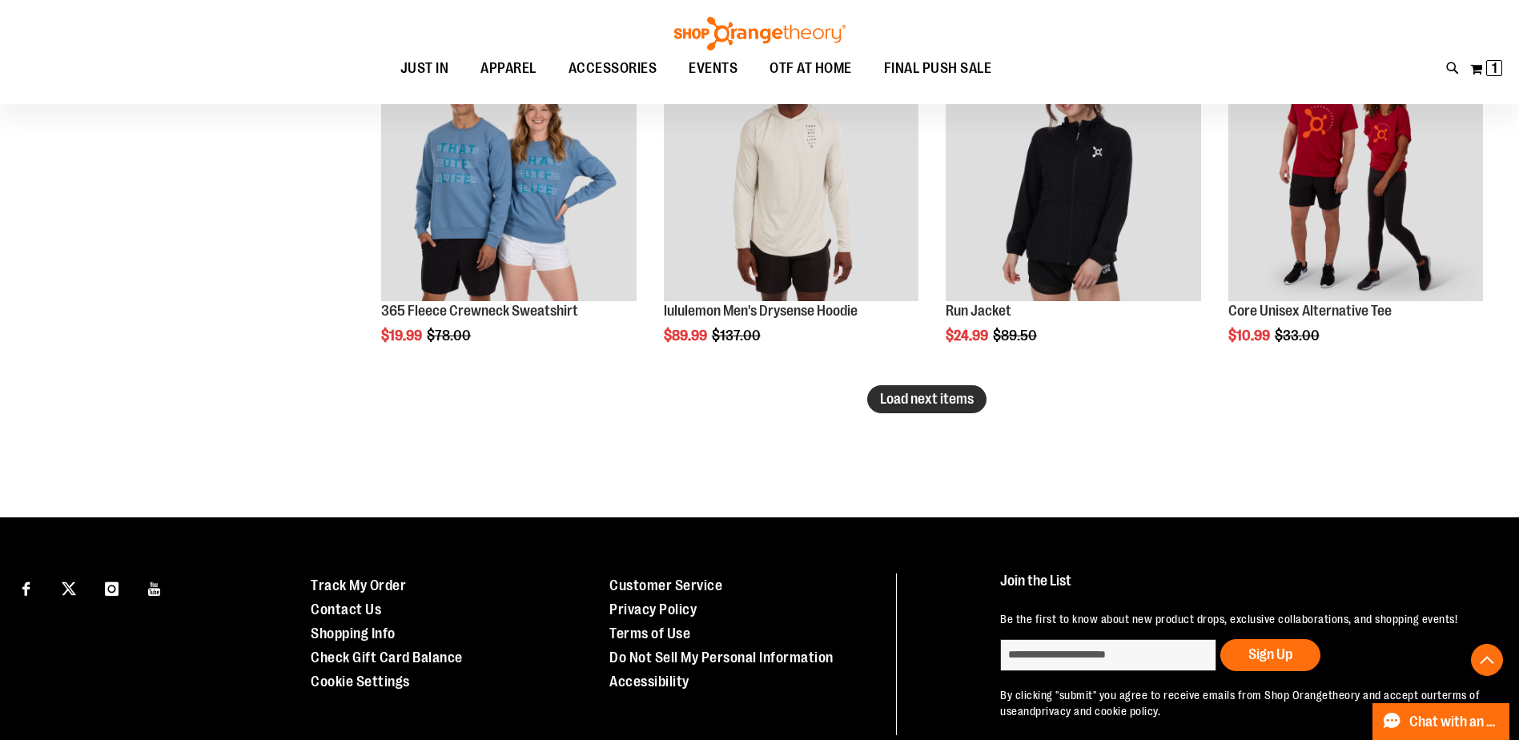
click at [956, 405] on span "Load next items" at bounding box center [927, 399] width 94 height 16
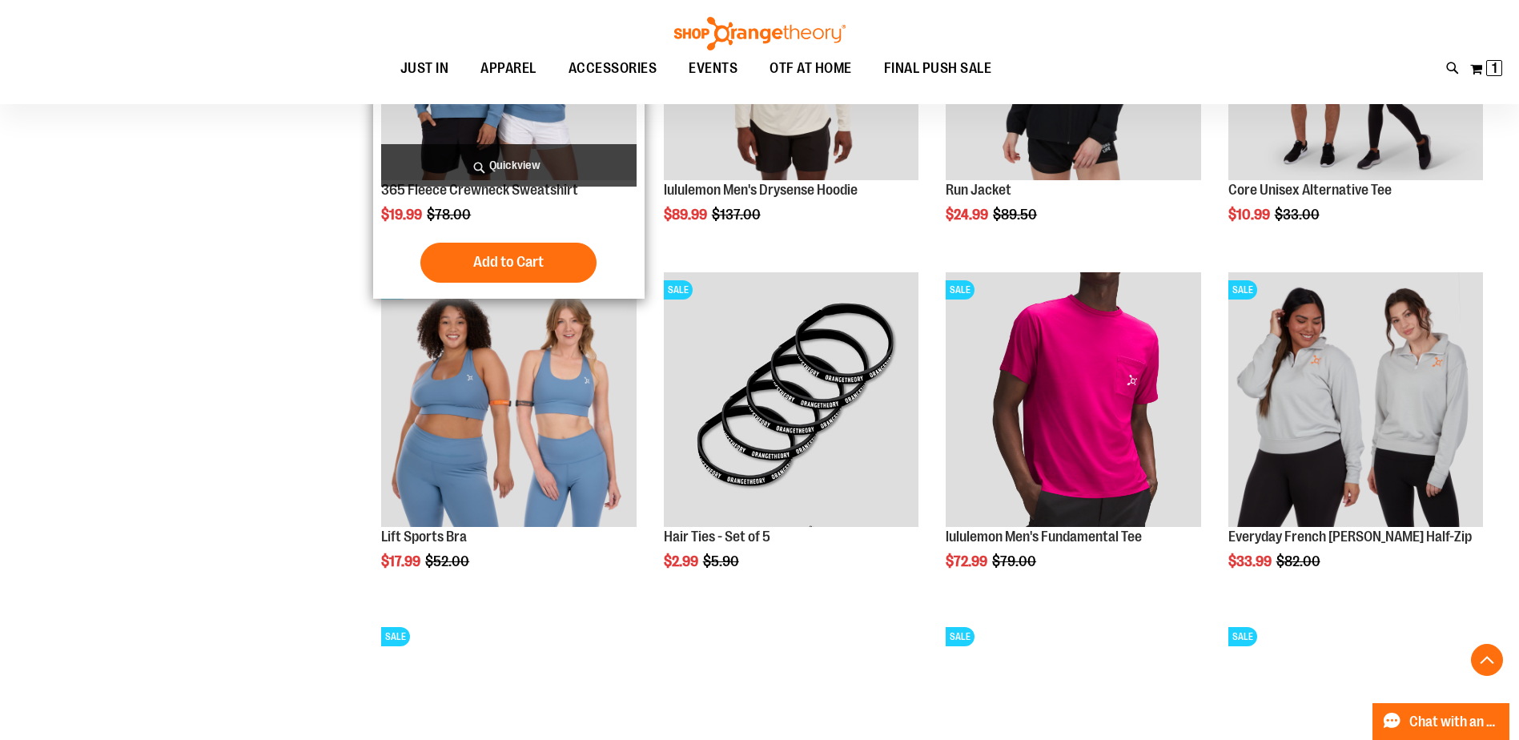
scroll to position [6158, 0]
